Goal: Contribute content: Add original content to the website for others to see

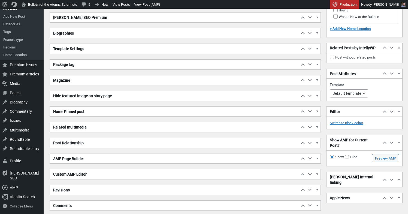
scroll to position [1582, 0]
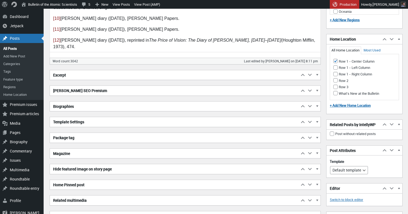
click at [86, 78] on h2 "Excerpt" at bounding box center [174, 75] width 249 height 10
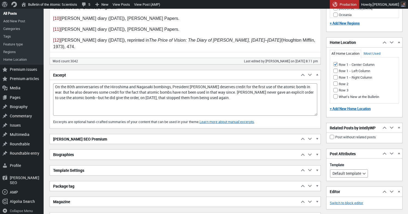
drag, startPoint x: 316, startPoint y: 97, endPoint x: 318, endPoint y: 114, distance: 17.0
click at [317, 114] on textarea "On the 80th anniversaries of the Hiroshima and Nagasaki bombings, President Tru…" at bounding box center [185, 99] width 264 height 32
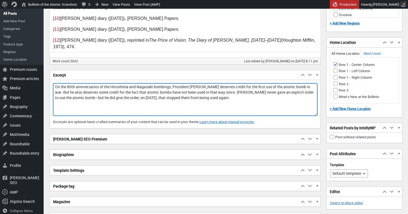
drag, startPoint x: 241, startPoint y: 98, endPoint x: 237, endPoint y: 93, distance: 6.4
click at [237, 93] on textarea "On the 80th anniversaries of the Hiroshima and Nagasaki bombings, President Tru…" at bounding box center [185, 99] width 264 height 32
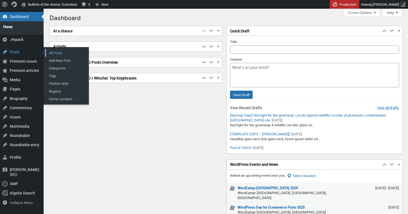
click at [56, 50] on link "All Posts" at bounding box center [67, 53] width 44 height 8
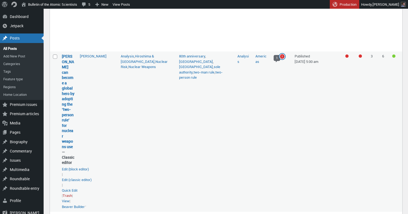
scroll to position [701, 0]
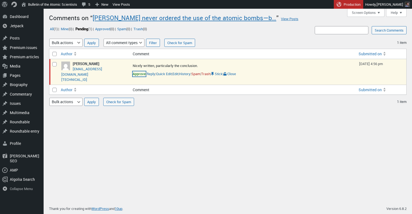
click at [138, 75] on link "Approve" at bounding box center [139, 73] width 13 height 5
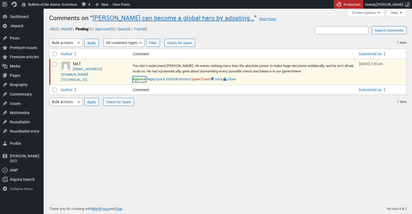
click at [142, 81] on link "Approve" at bounding box center [139, 79] width 13 height 5
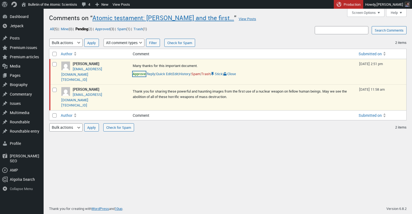
click at [139, 75] on link "Approve" at bounding box center [139, 73] width 13 height 5
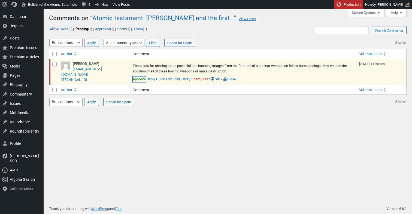
click at [139, 79] on link "Approve" at bounding box center [139, 79] width 13 height 5
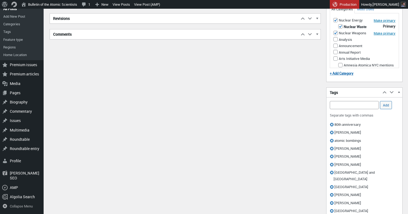
scroll to position [4, 0]
click at [347, 109] on input "Add Tag" at bounding box center [354, 105] width 49 height 8
type input "hiroshima"
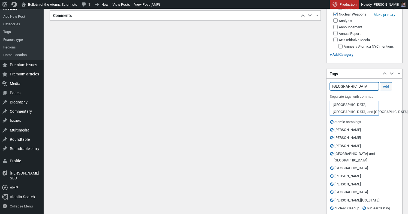
scroll to position [354, 0]
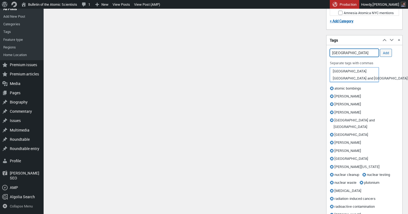
click at [356, 57] on input "hiroshima" at bounding box center [354, 53] width 49 height 8
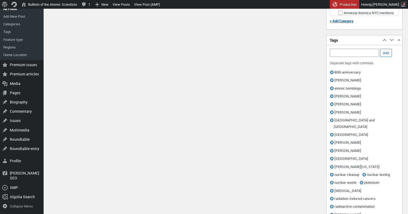
drag, startPoint x: 251, startPoint y: 98, endPoint x: 252, endPoint y: 101, distance: 3.4
click at [251, 98] on div "Add title The nuclear road not taken—and its consequences 80 years after the de…" at bounding box center [226, 212] width 353 height 1087
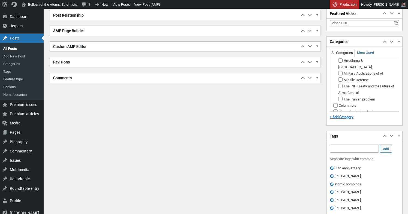
scroll to position [115, 0]
click at [339, 66] on input "Hiroshima & [GEOGRAPHIC_DATA]" at bounding box center [340, 64] width 4 height 4
checkbox input "true"
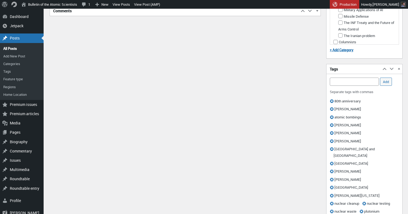
scroll to position [0, 0]
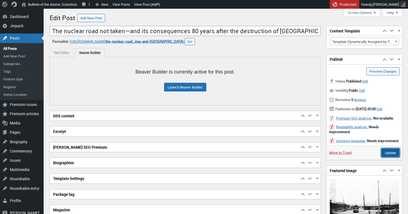
click at [392, 157] on input "Update" at bounding box center [390, 153] width 18 height 9
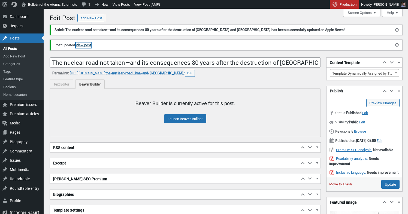
click at [89, 44] on link "View post" at bounding box center [83, 45] width 15 height 5
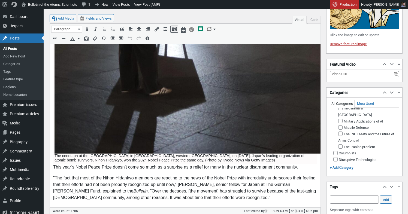
scroll to position [112, 0]
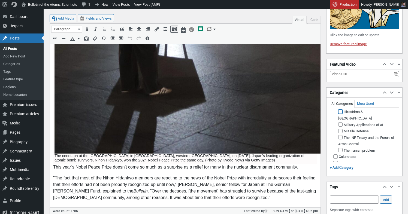
click at [340, 114] on input "Hiroshima & [GEOGRAPHIC_DATA]" at bounding box center [340, 112] width 4 height 4
checkbox input "true"
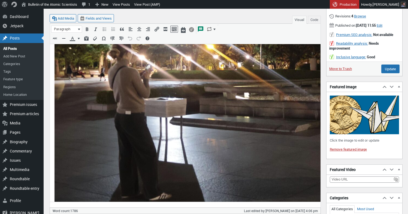
scroll to position [414, 0]
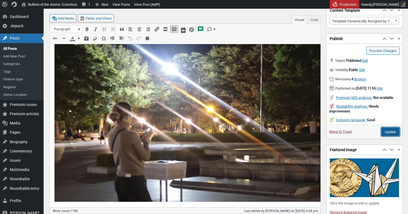
click at [396, 136] on input "Update" at bounding box center [390, 132] width 18 height 9
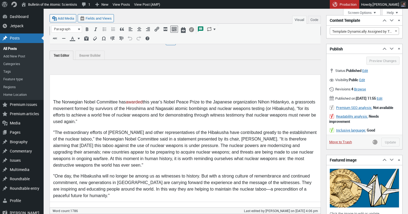
scroll to position [63, 0]
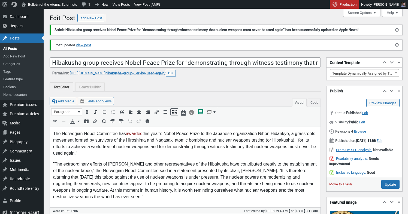
scroll to position [4, 0]
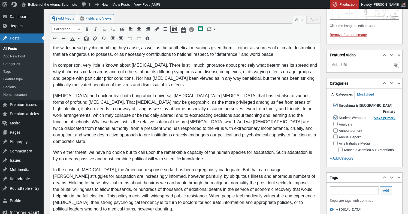
scroll to position [199, 0]
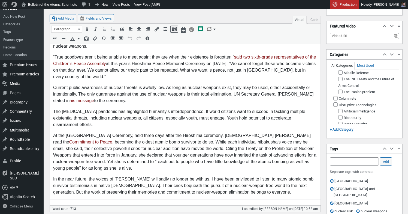
scroll to position [132, 0]
click at [340, 63] on input "Hiroshima & [GEOGRAPHIC_DATA]" at bounding box center [340, 60] width 4 height 4
checkbox input "true"
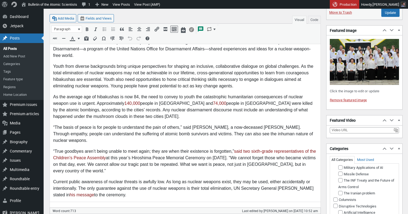
scroll to position [137, 0]
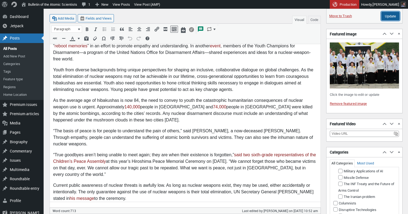
click at [386, 20] on input "Update" at bounding box center [390, 16] width 18 height 9
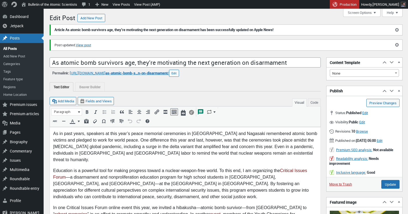
scroll to position [4, 0]
